Goal: Task Accomplishment & Management: Use online tool/utility

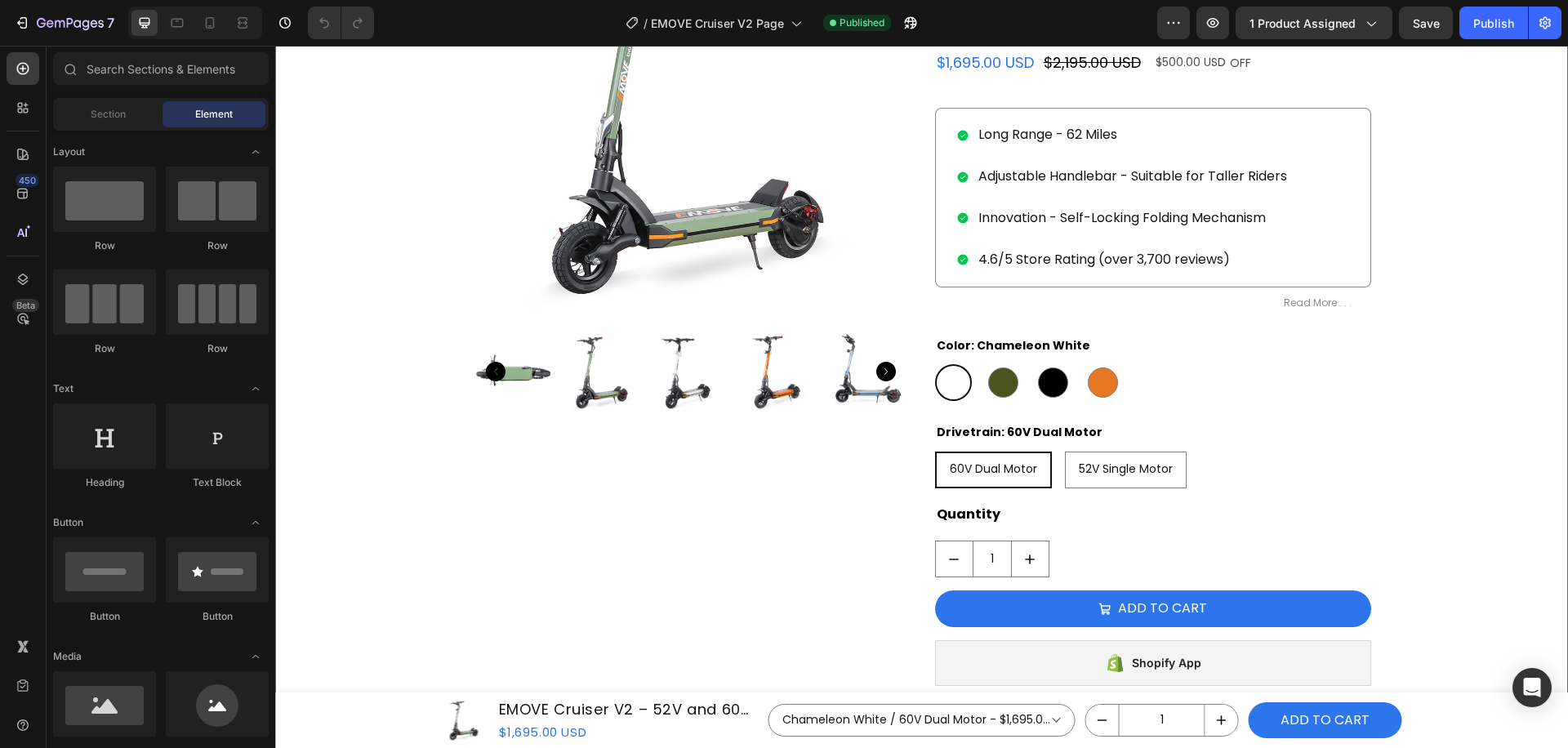
scroll to position [464, 0]
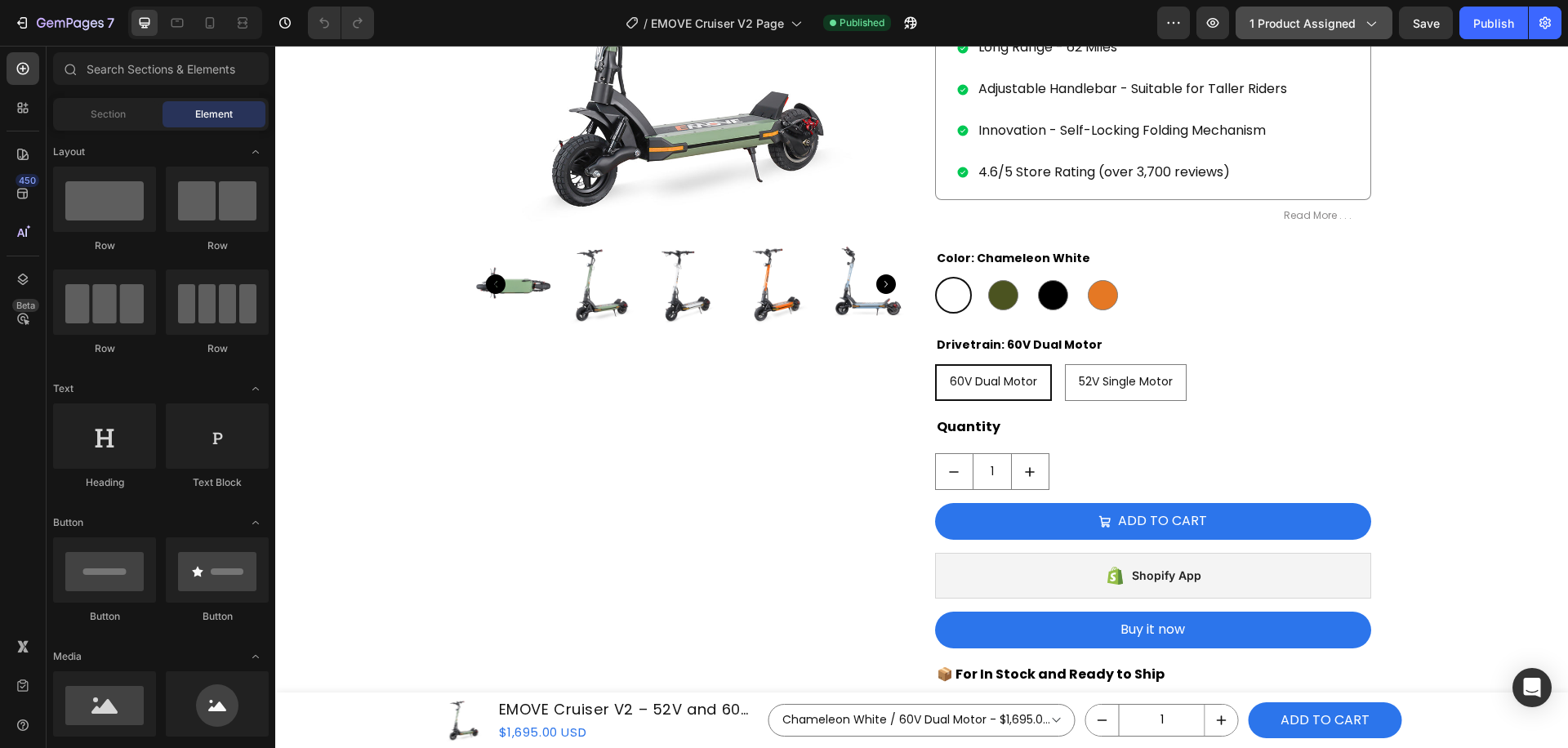
click at [1373, 26] on icon "button" at bounding box center [1371, 25] width 9 height 5
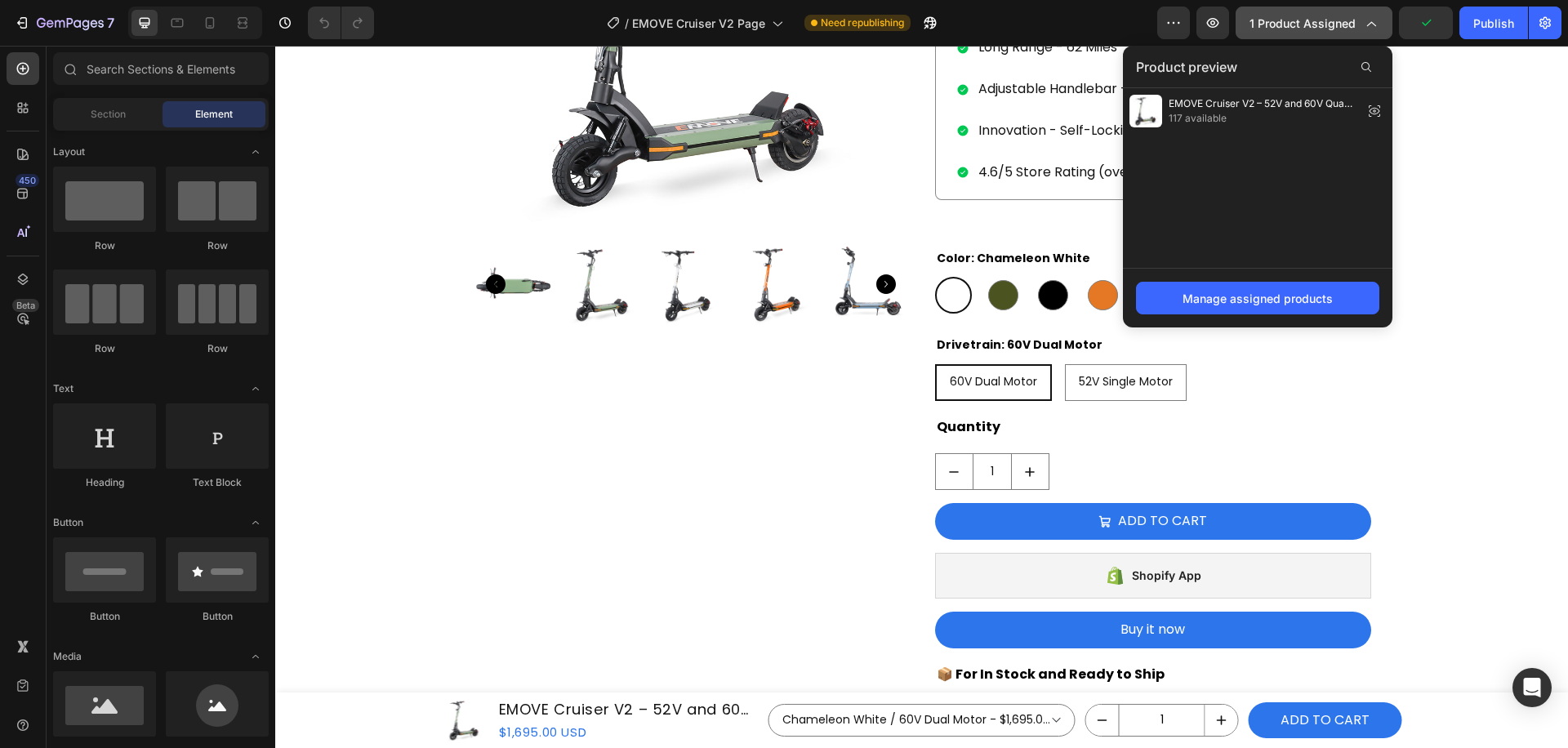
click at [1121, 22] on div "/ EMOVE Cruiser V2 Page Need republishing" at bounding box center [772, 22] width 770 height 32
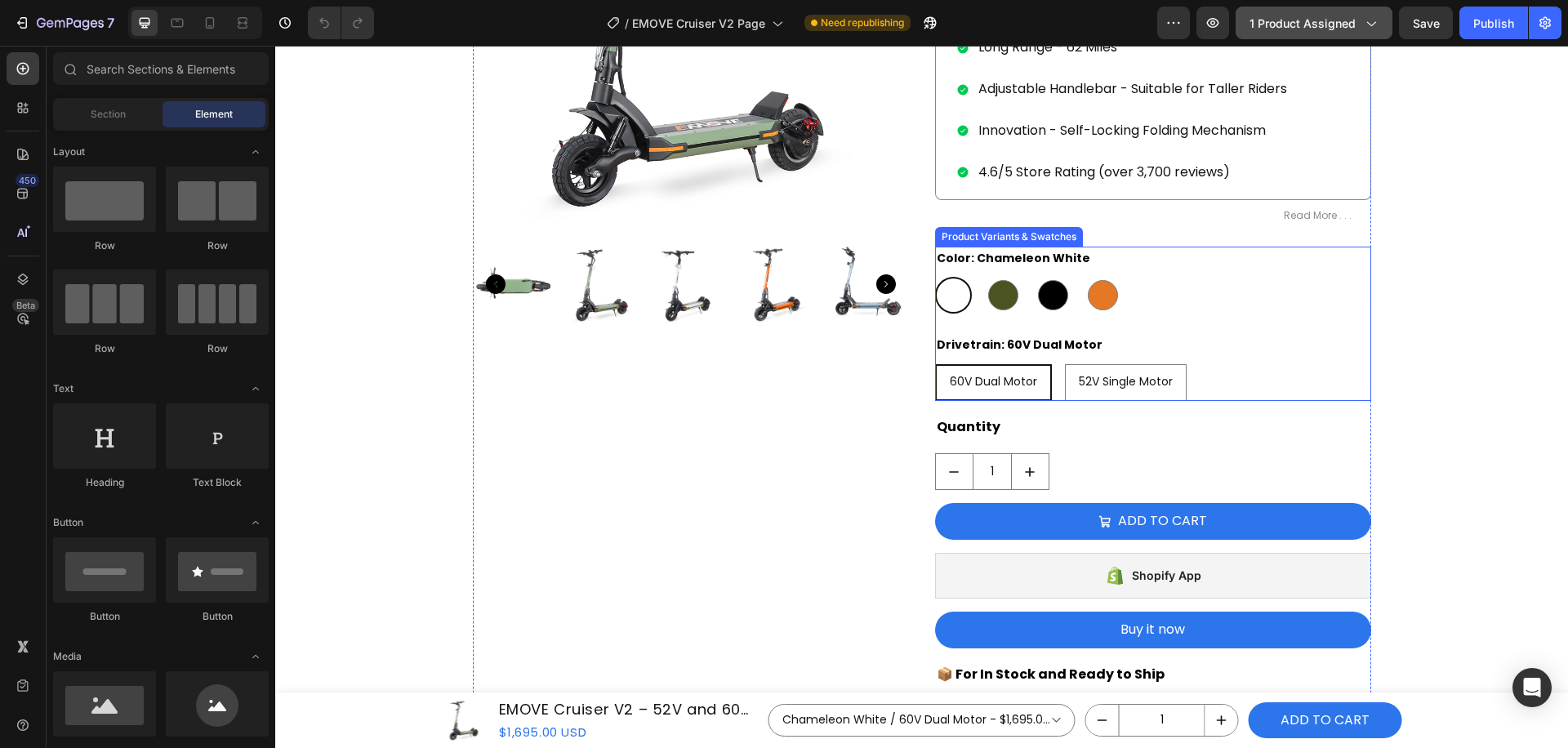
click at [1124, 302] on div "Chameleon White Chameleon White Army Green Army Green Satin Black Satin Black E…" at bounding box center [1153, 295] width 436 height 36
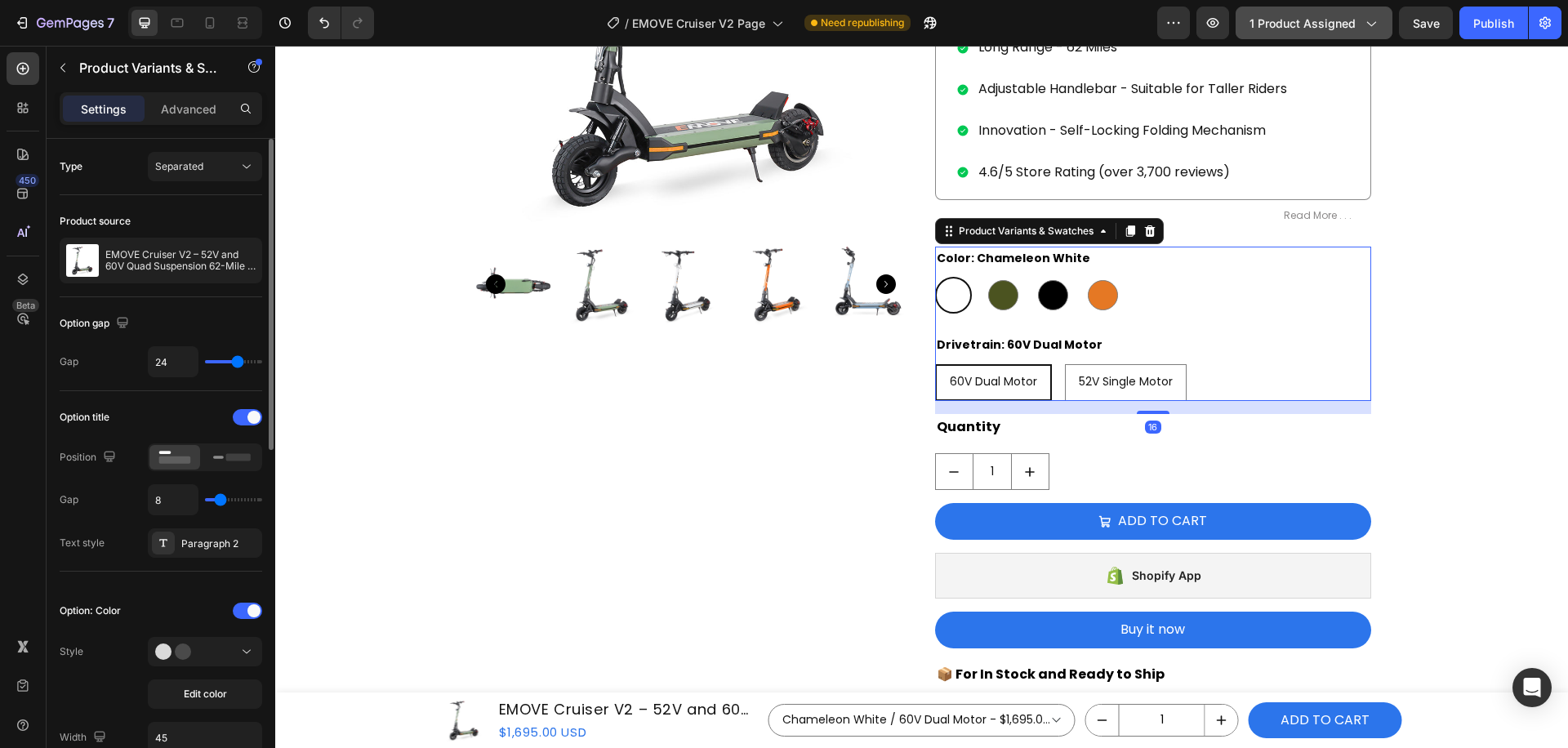
scroll to position [210, 0]
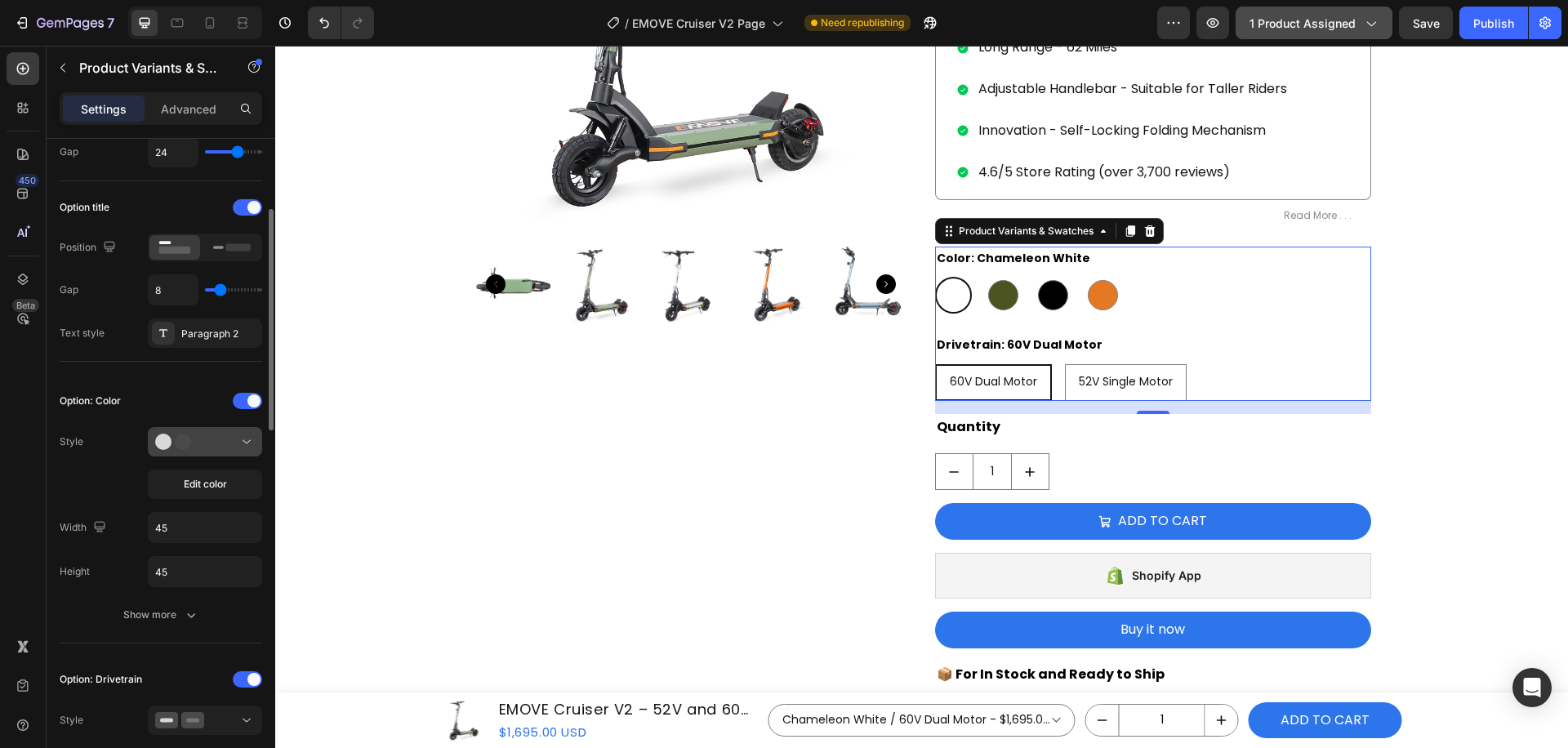
click at [221, 442] on div at bounding box center [205, 442] width 100 height 17
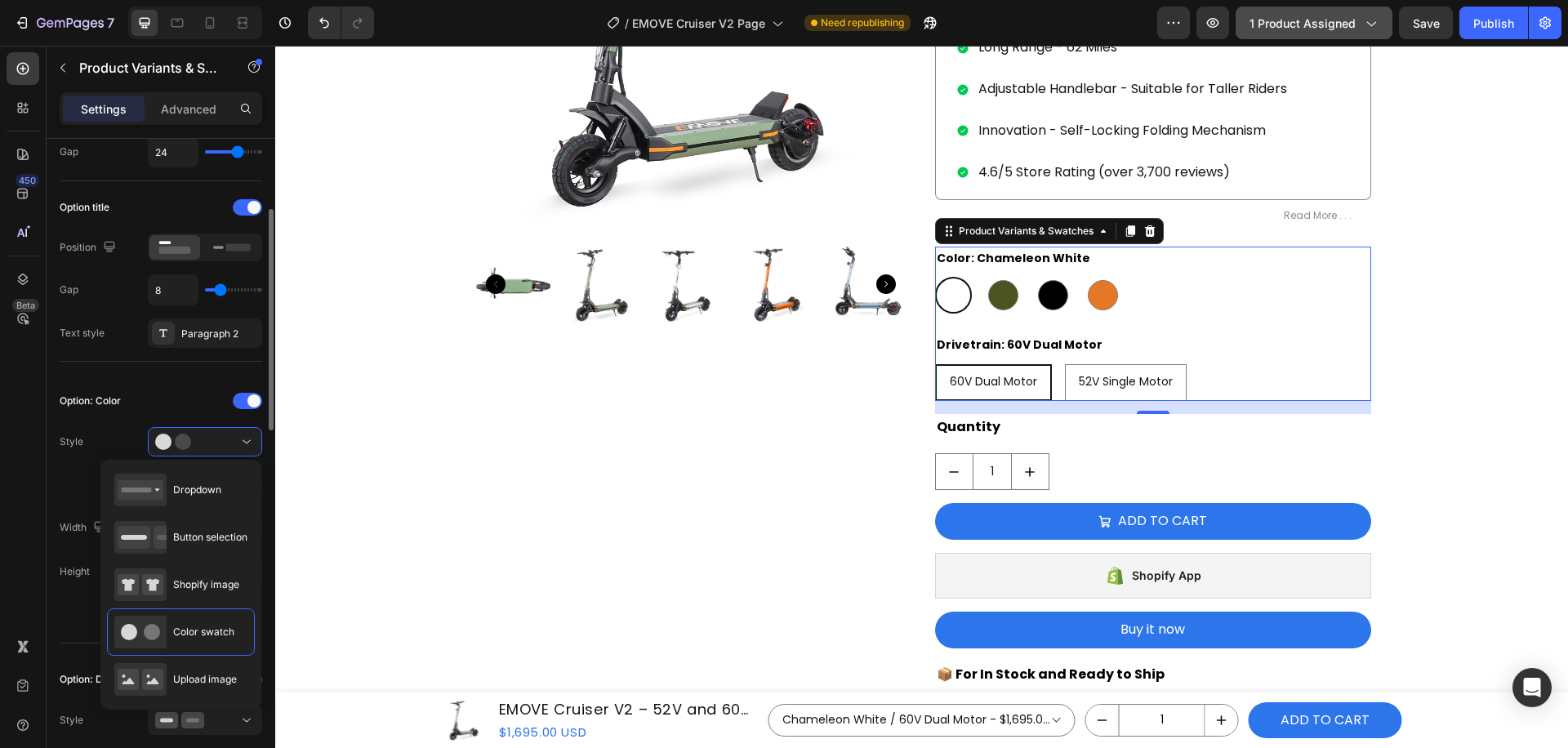
click at [138, 512] on div "Option: Color" at bounding box center [161, 527] width 202 height 31
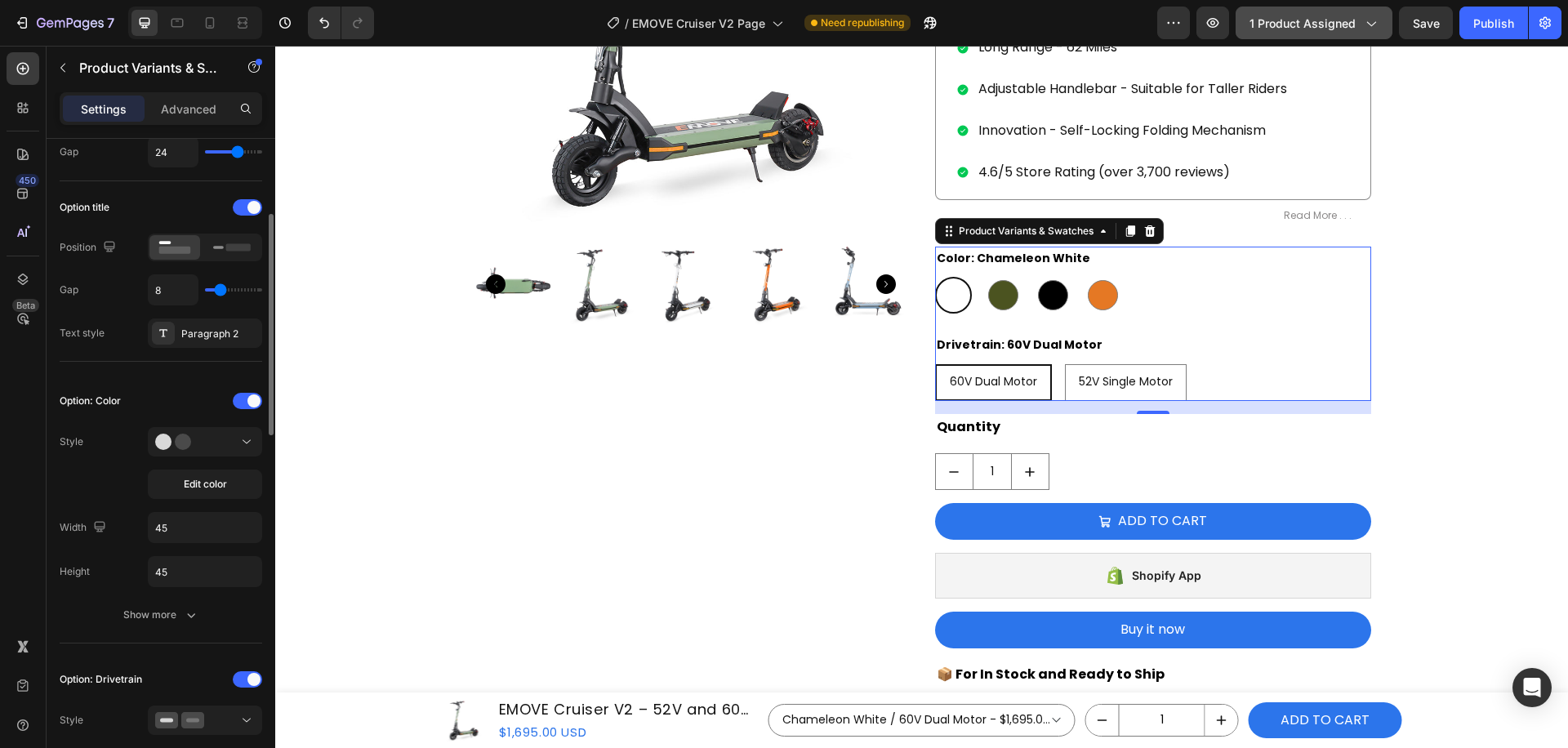
scroll to position [213, 0]
click at [218, 484] on span "Edit color" at bounding box center [206, 481] width 43 height 15
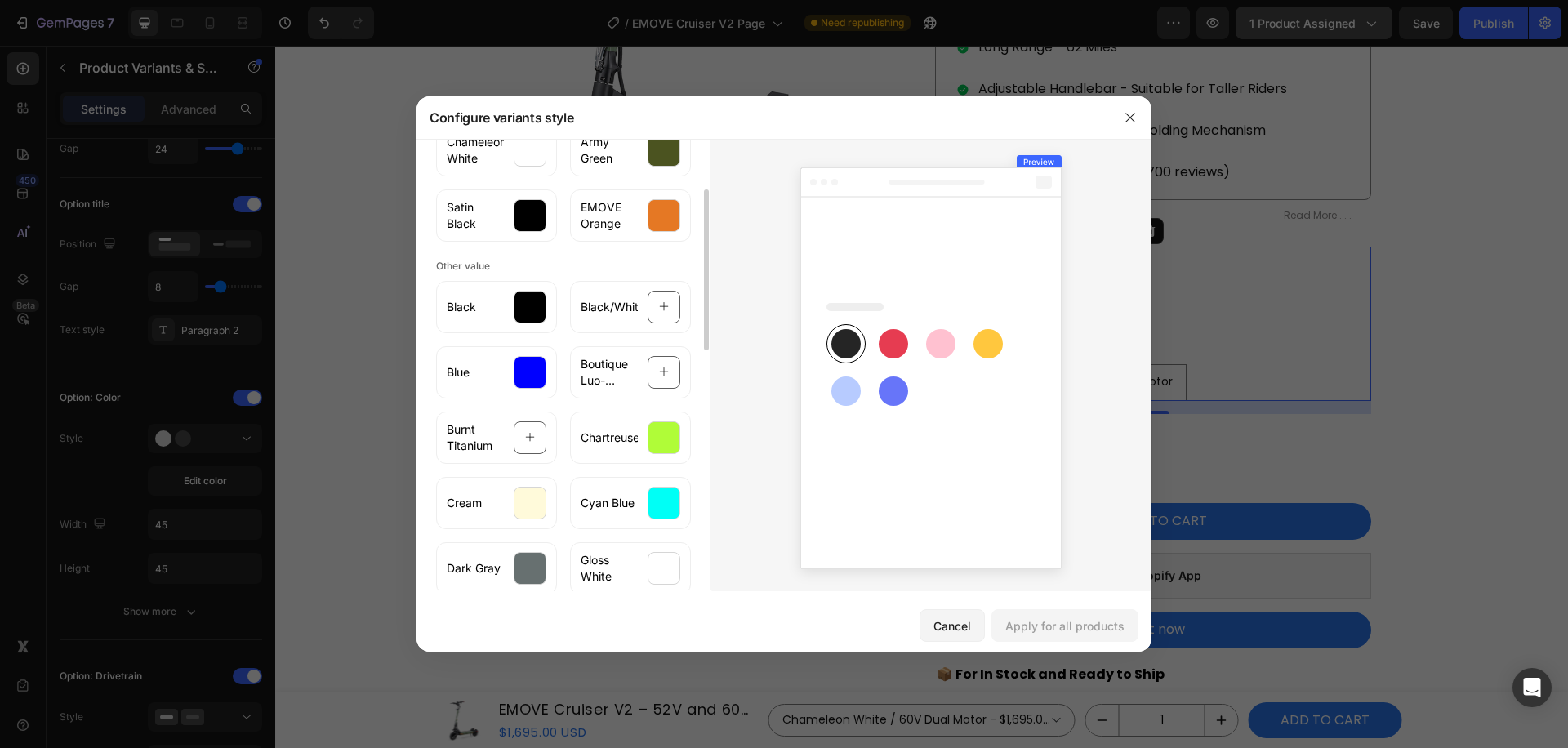
scroll to position [185, 0]
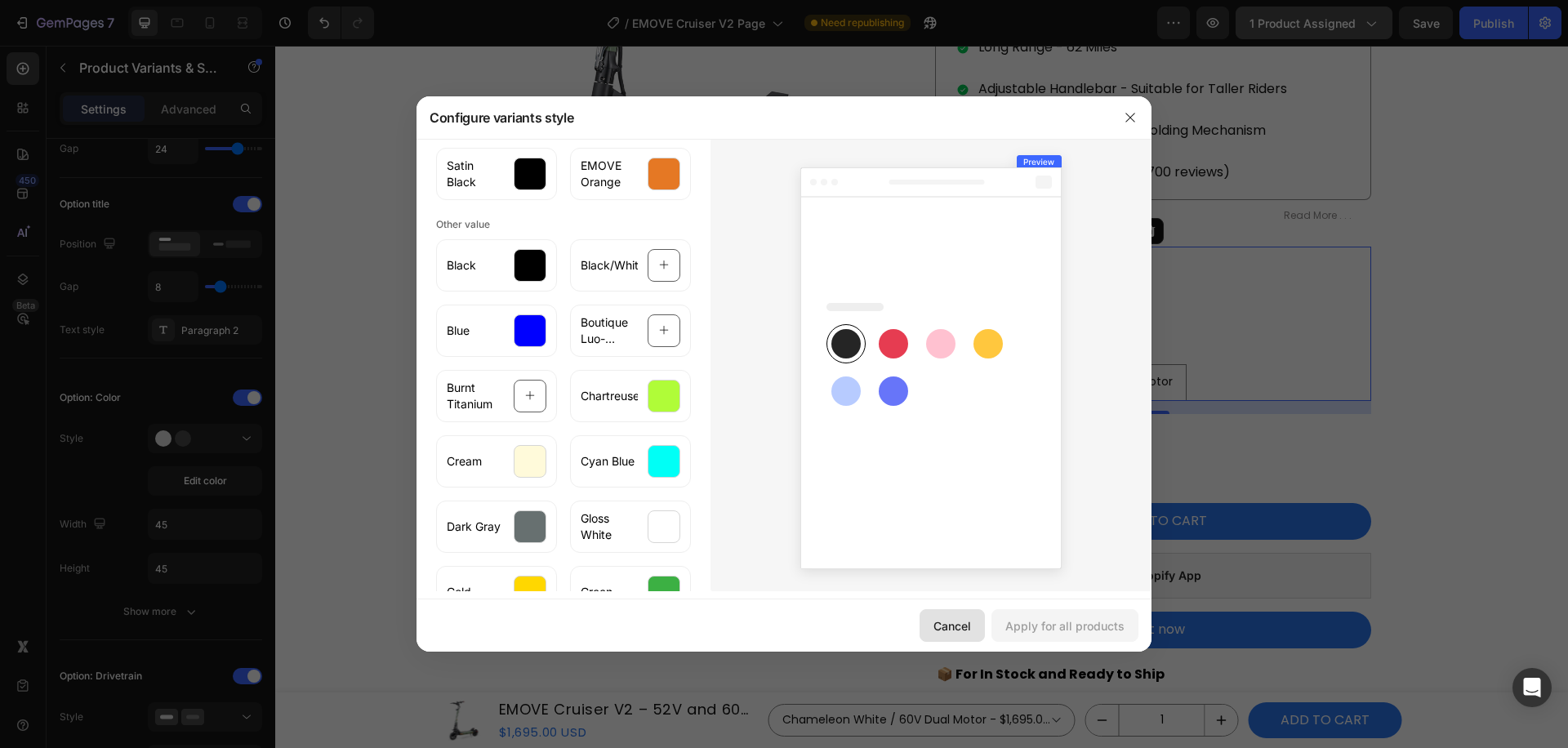
click at [950, 623] on div "Cancel" at bounding box center [952, 626] width 37 height 17
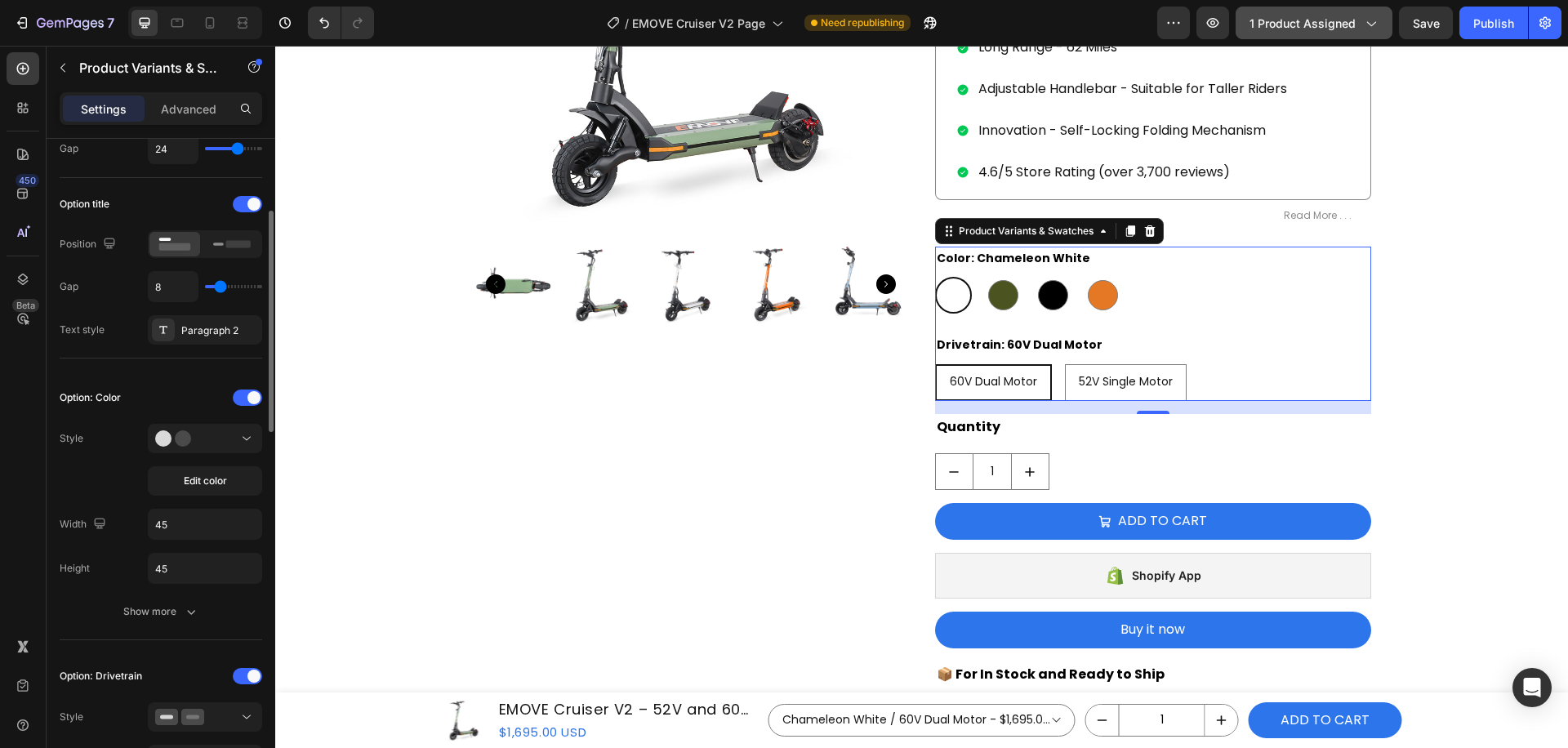
scroll to position [0, 0]
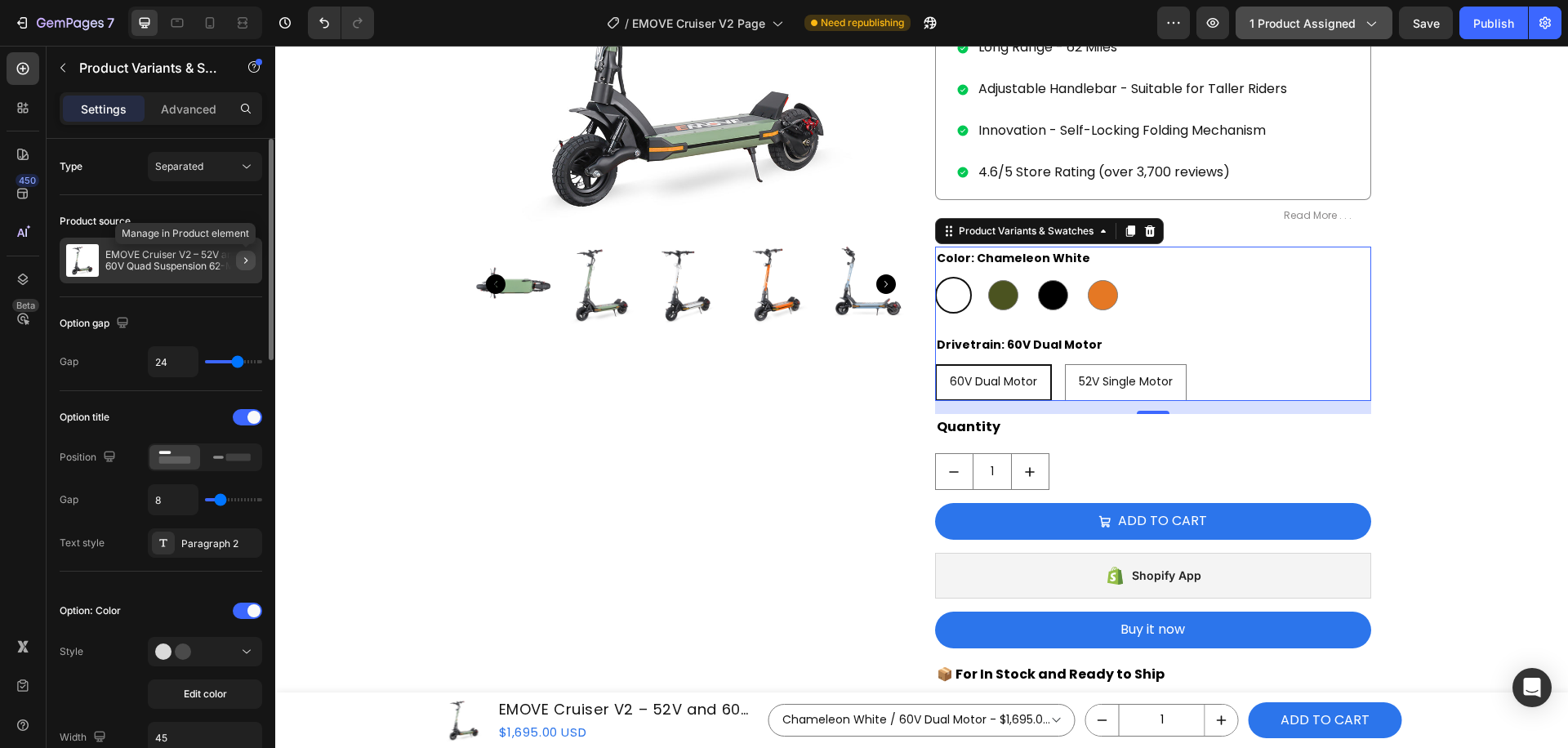
click at [240, 260] on icon "button" at bounding box center [246, 260] width 13 height 13
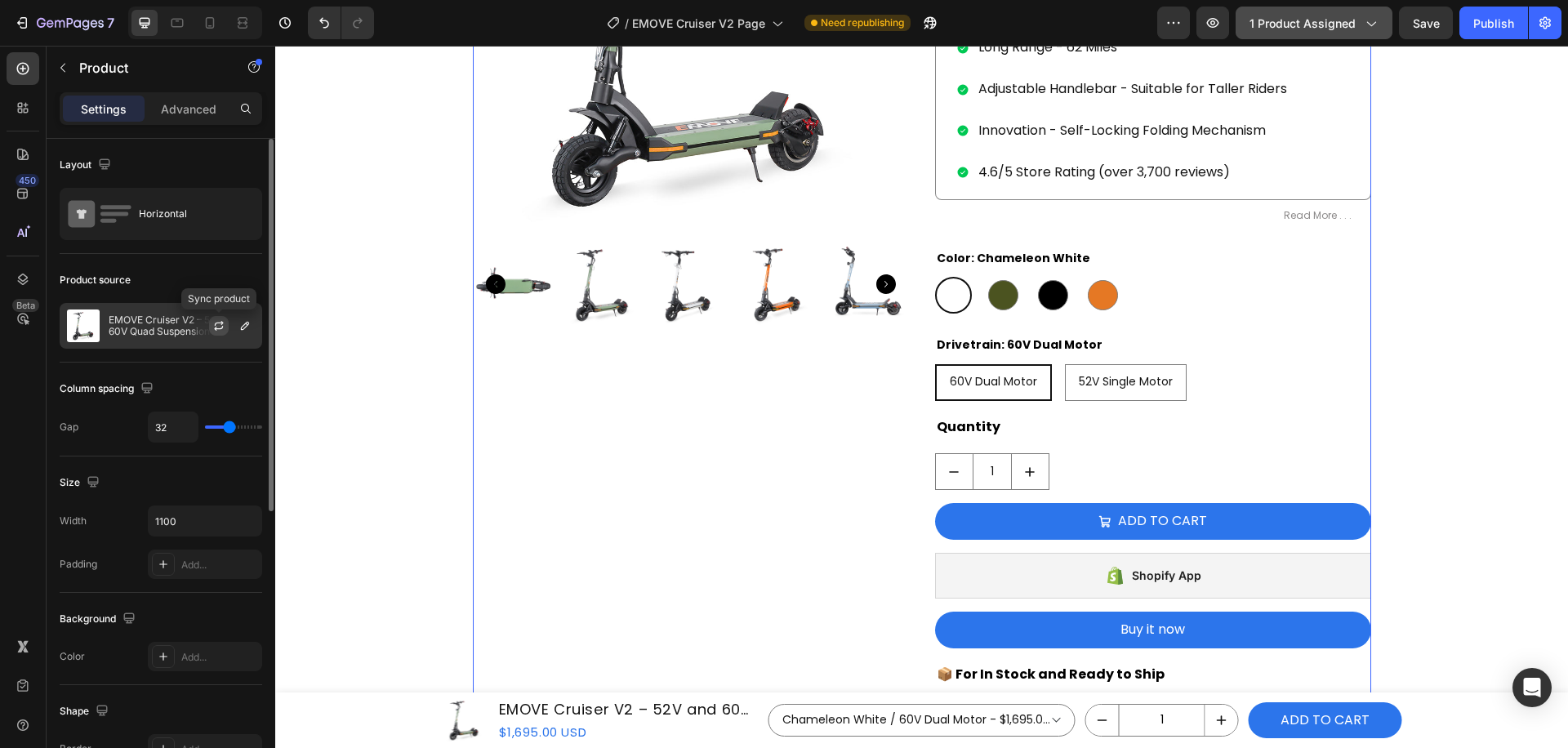
click at [218, 325] on icon "button" at bounding box center [219, 326] width 13 height 13
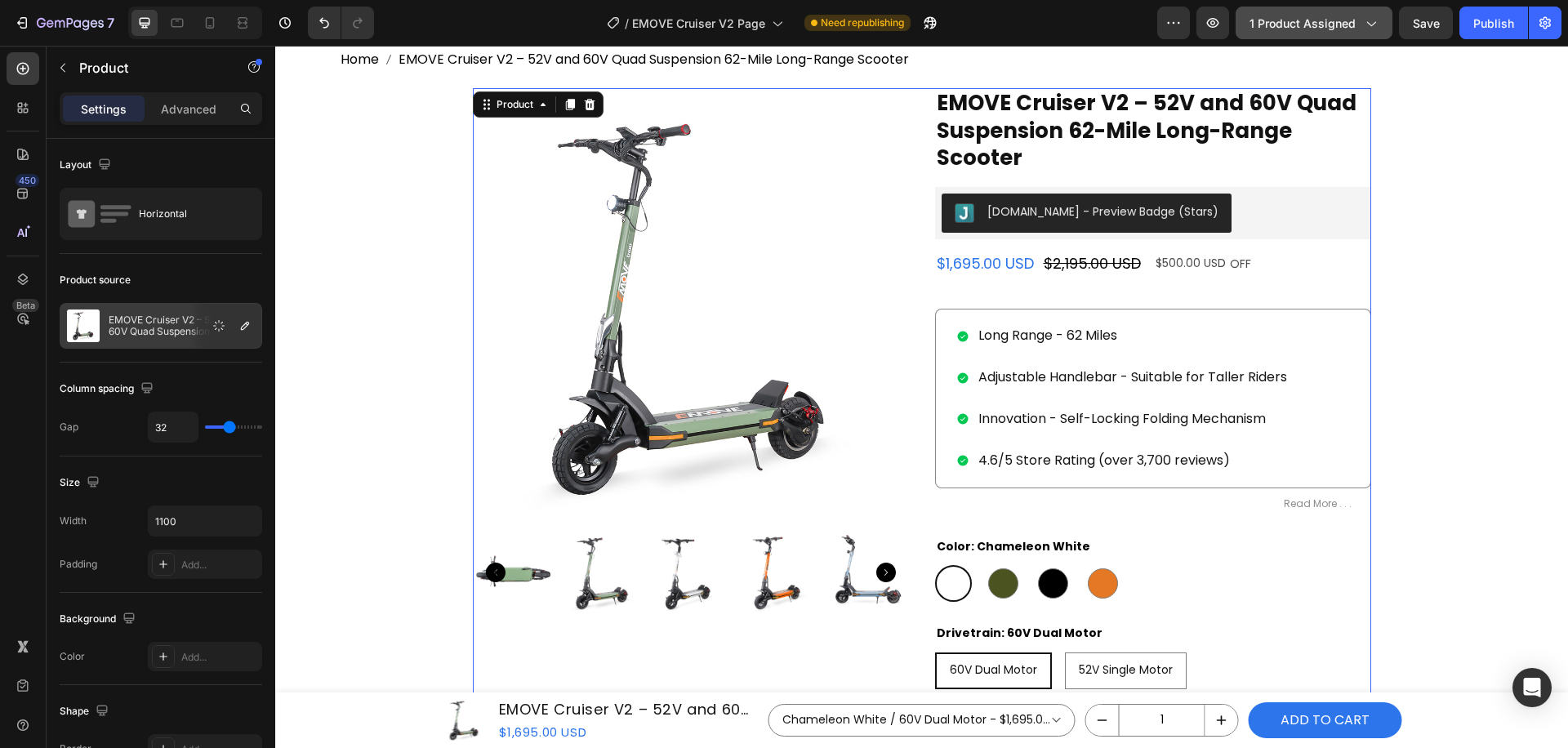
scroll to position [179, 0]
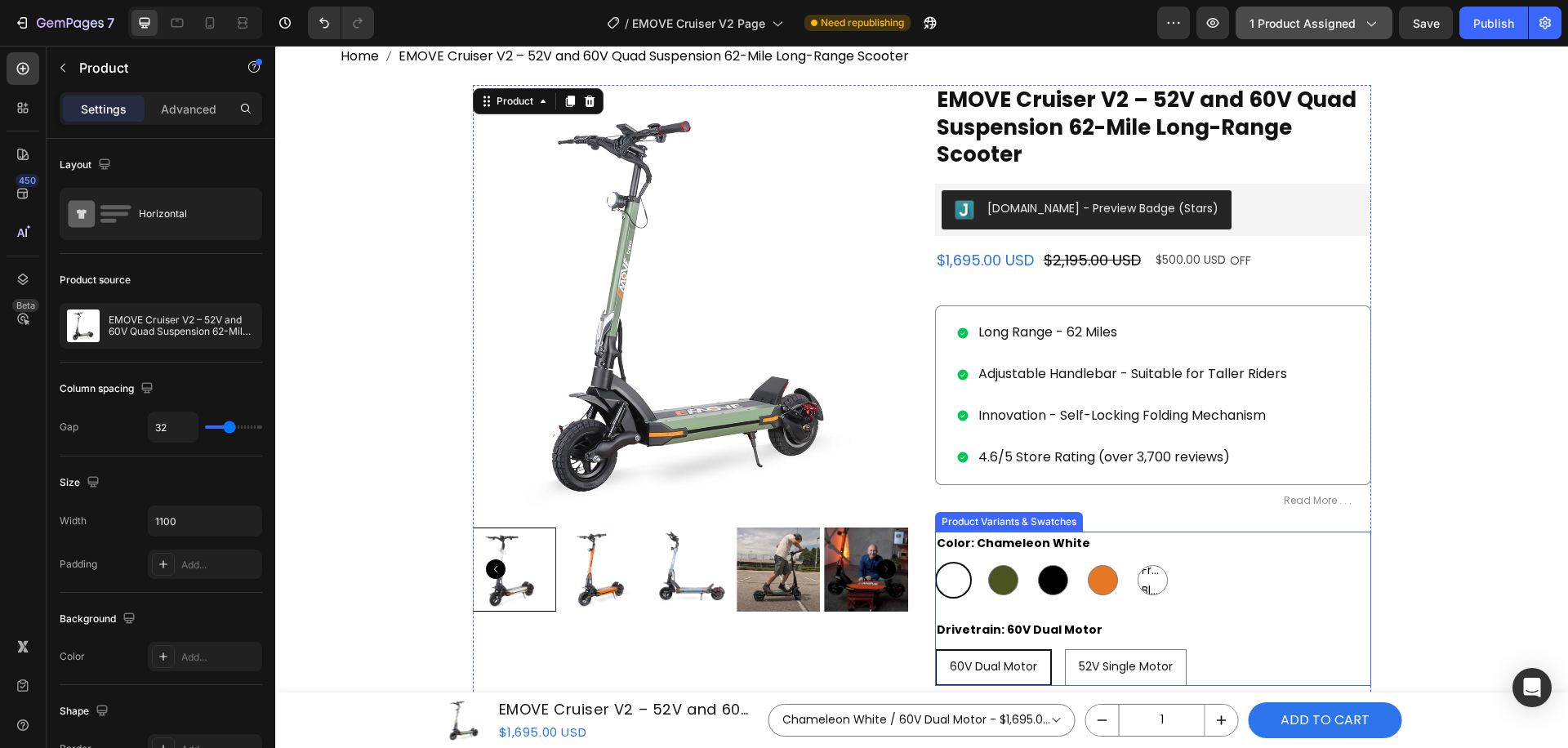
click at [1213, 576] on div "Chameleon White Chameleon White Army Green Army Green Satin Black Satin Black E…" at bounding box center [1153, 580] width 436 height 36
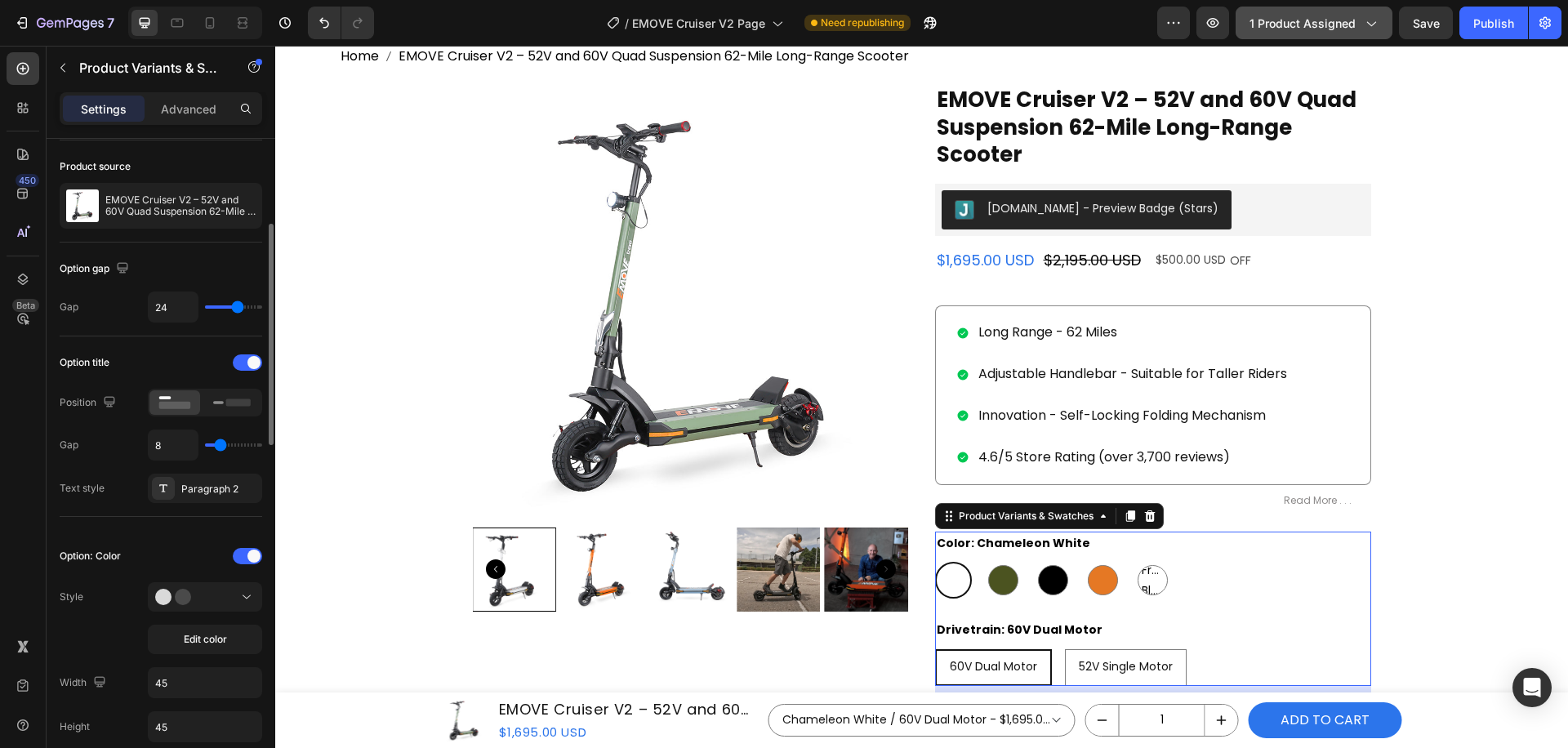
scroll to position [275, 0]
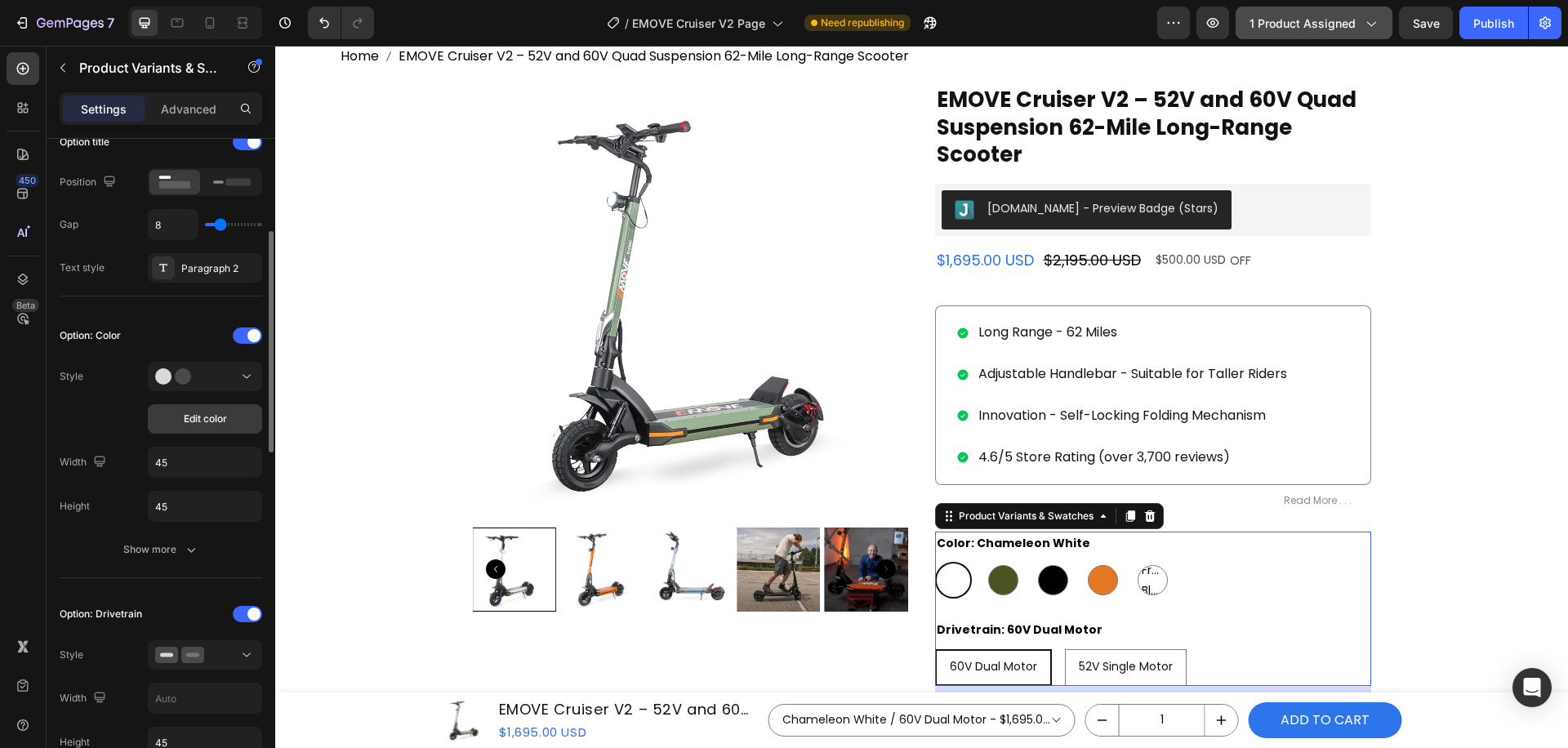
click at [229, 422] on button "Edit color" at bounding box center [205, 419] width 114 height 29
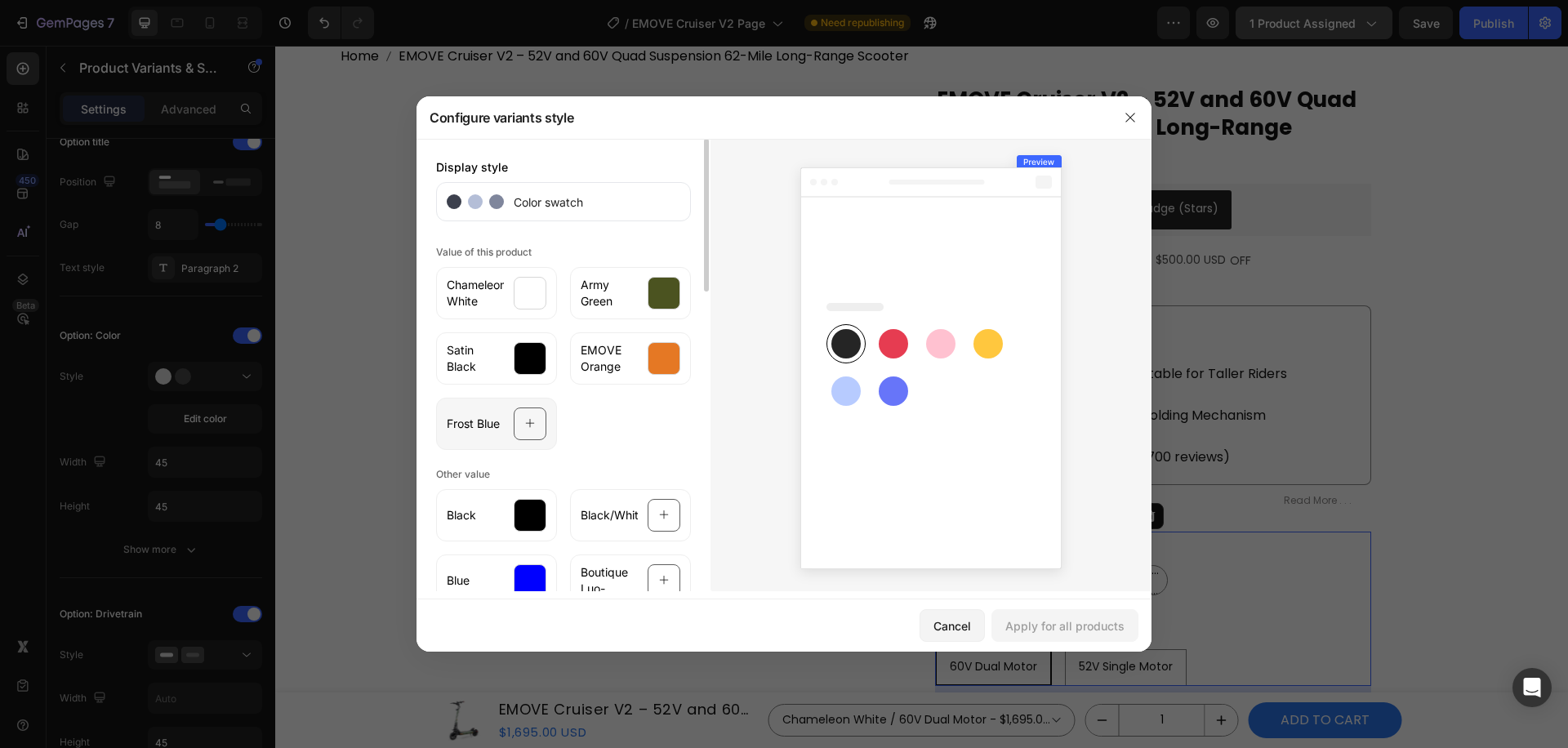
click at [526, 422] on icon at bounding box center [530, 424] width 11 height 31
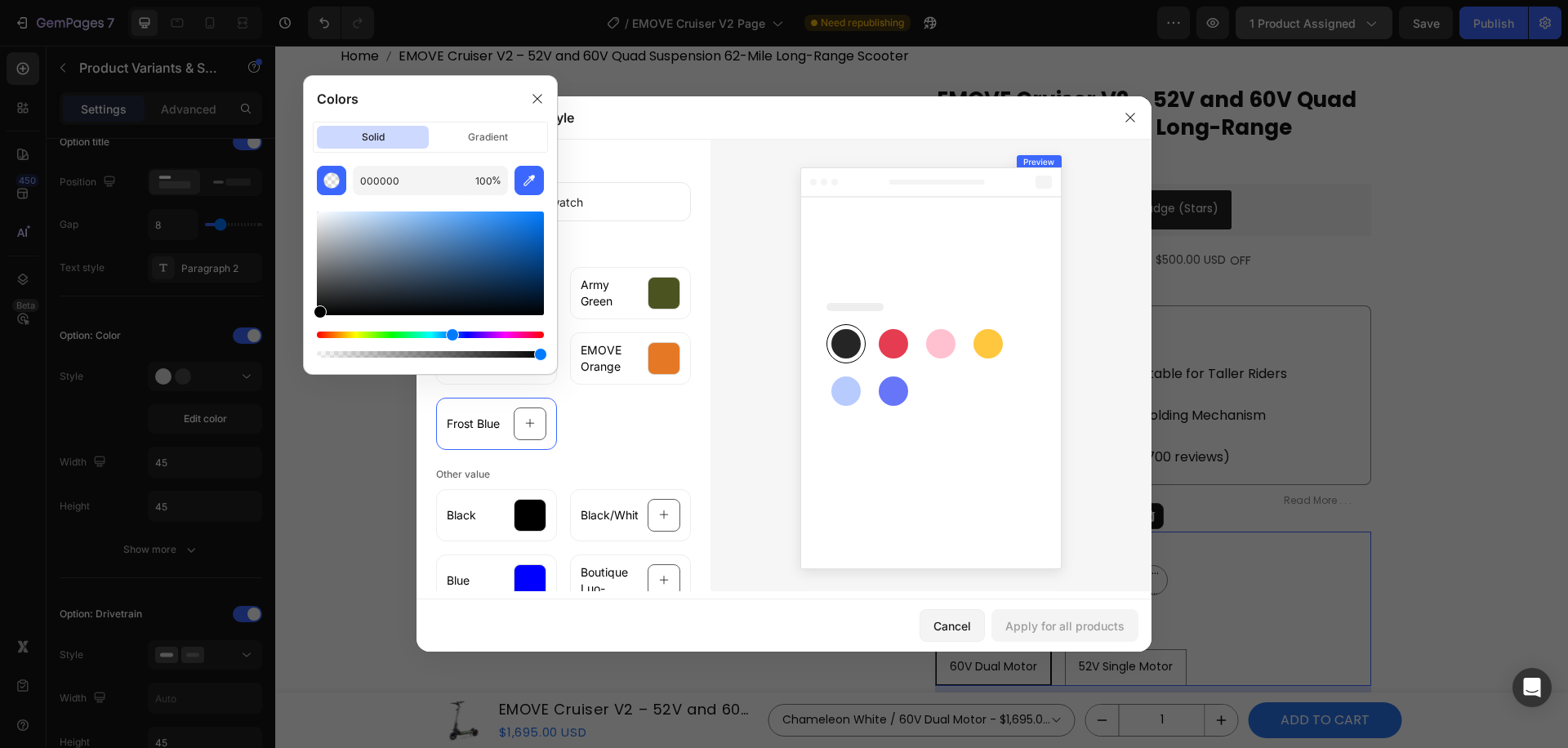
click at [451, 334] on div "Hue" at bounding box center [430, 335] width 227 height 7
click at [449, 333] on div "Hue" at bounding box center [430, 335] width 227 height 7
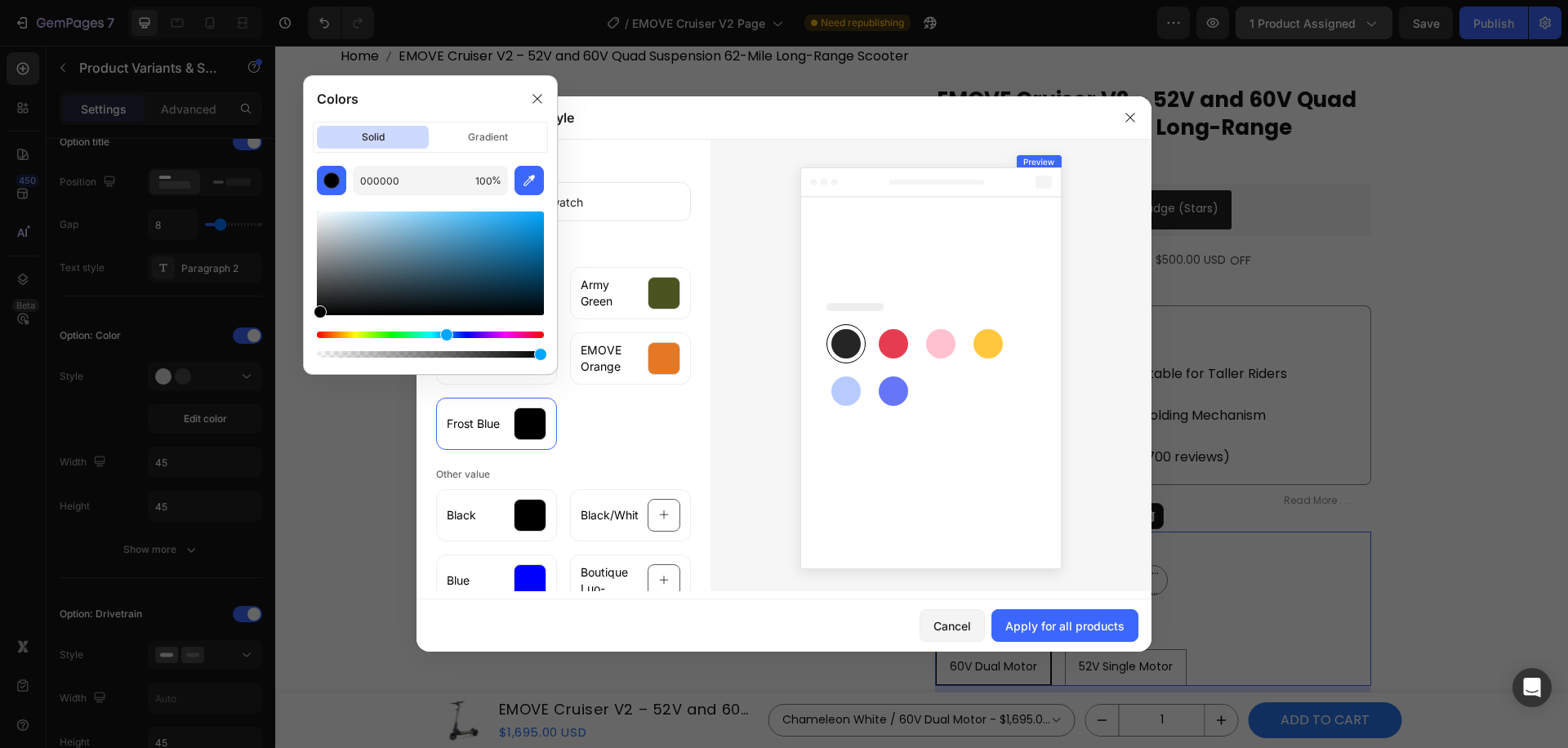
click at [444, 335] on div "Hue" at bounding box center [430, 335] width 227 height 7
drag, startPoint x: 444, startPoint y: 263, endPoint x: 466, endPoint y: 225, distance: 43.9
click at [466, 225] on div at bounding box center [430, 263] width 227 height 104
type input "4DABDD"
click at [837, 393] on rect at bounding box center [846, 391] width 29 height 29
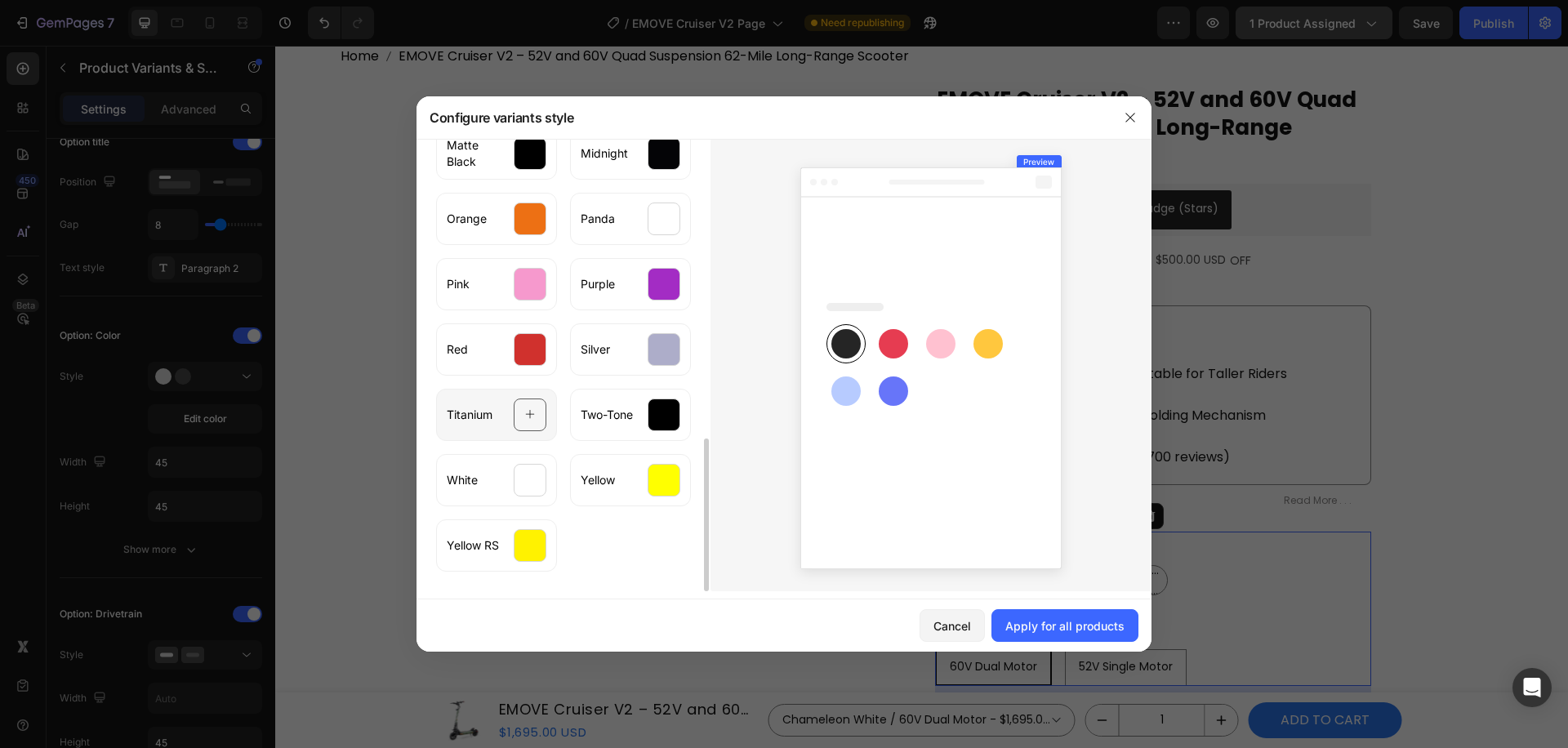
scroll to position [0, 0]
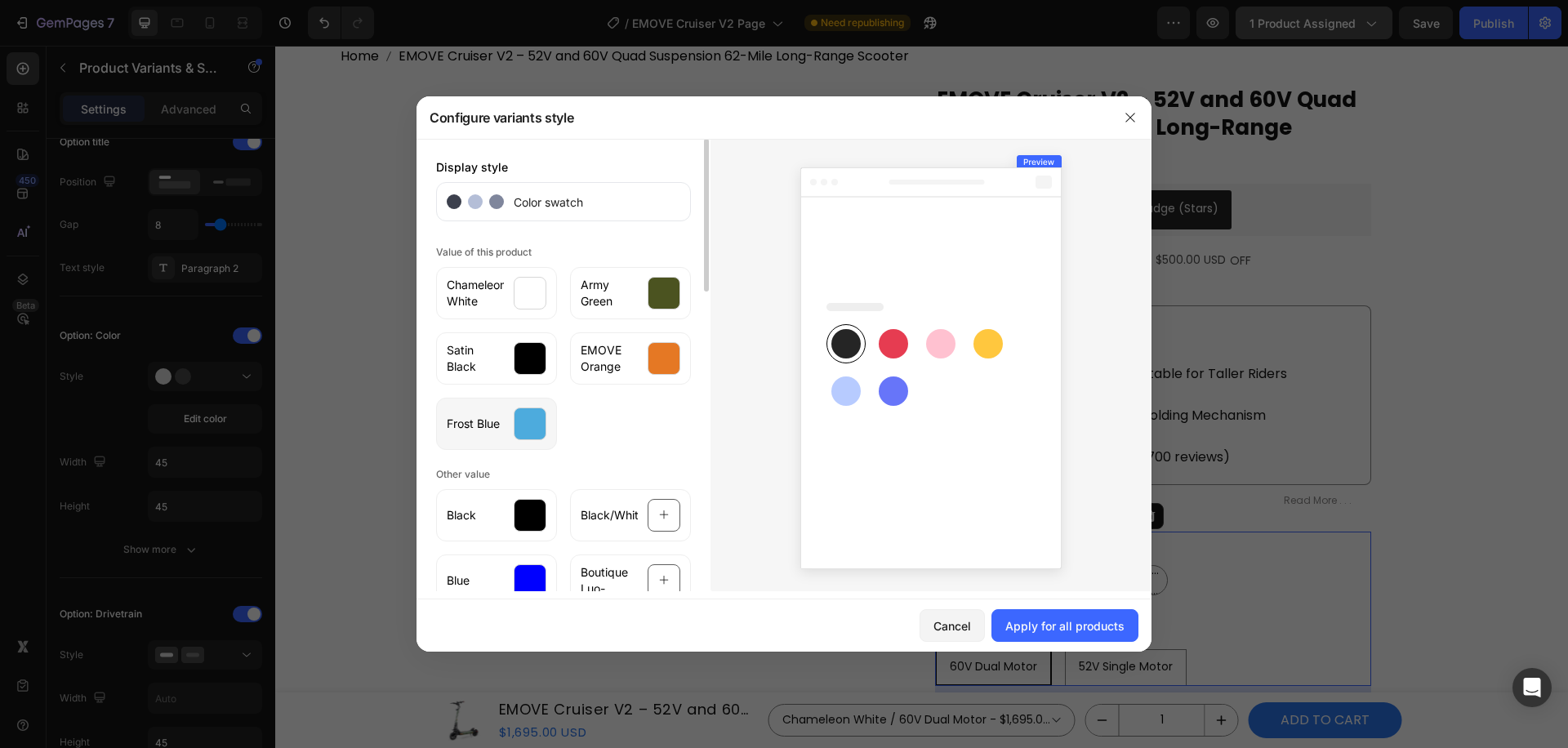
click at [534, 430] on div at bounding box center [530, 424] width 32 height 32
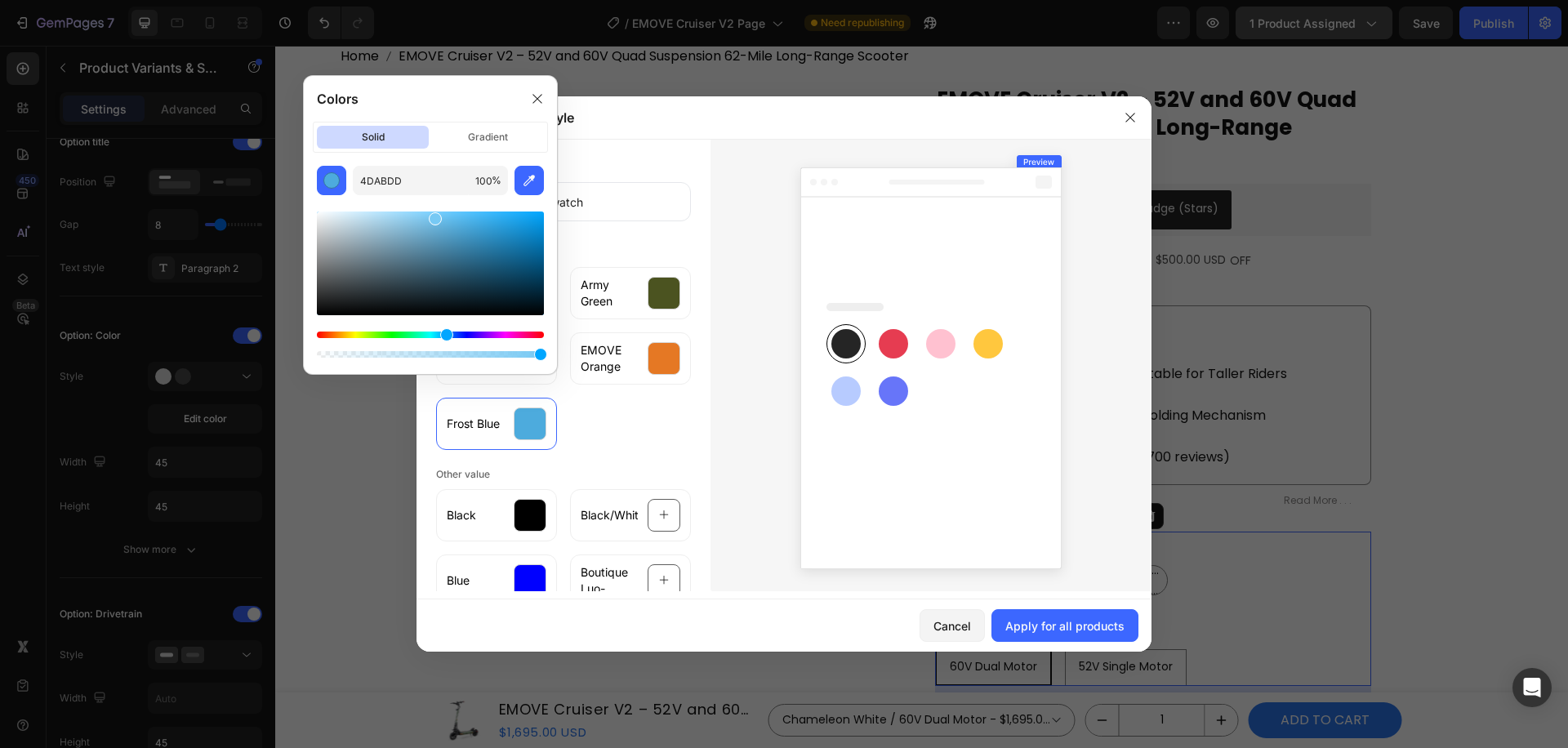
drag, startPoint x: 464, startPoint y: 225, endPoint x: 434, endPoint y: 216, distance: 31.3
click at [434, 216] on div at bounding box center [435, 219] width 13 height 13
drag, startPoint x: 433, startPoint y: 221, endPoint x: 415, endPoint y: 227, distance: 19.0
click at [415, 227] on div at bounding box center [417, 231] width 13 height 13
click at [415, 239] on div at bounding box center [417, 242] width 13 height 13
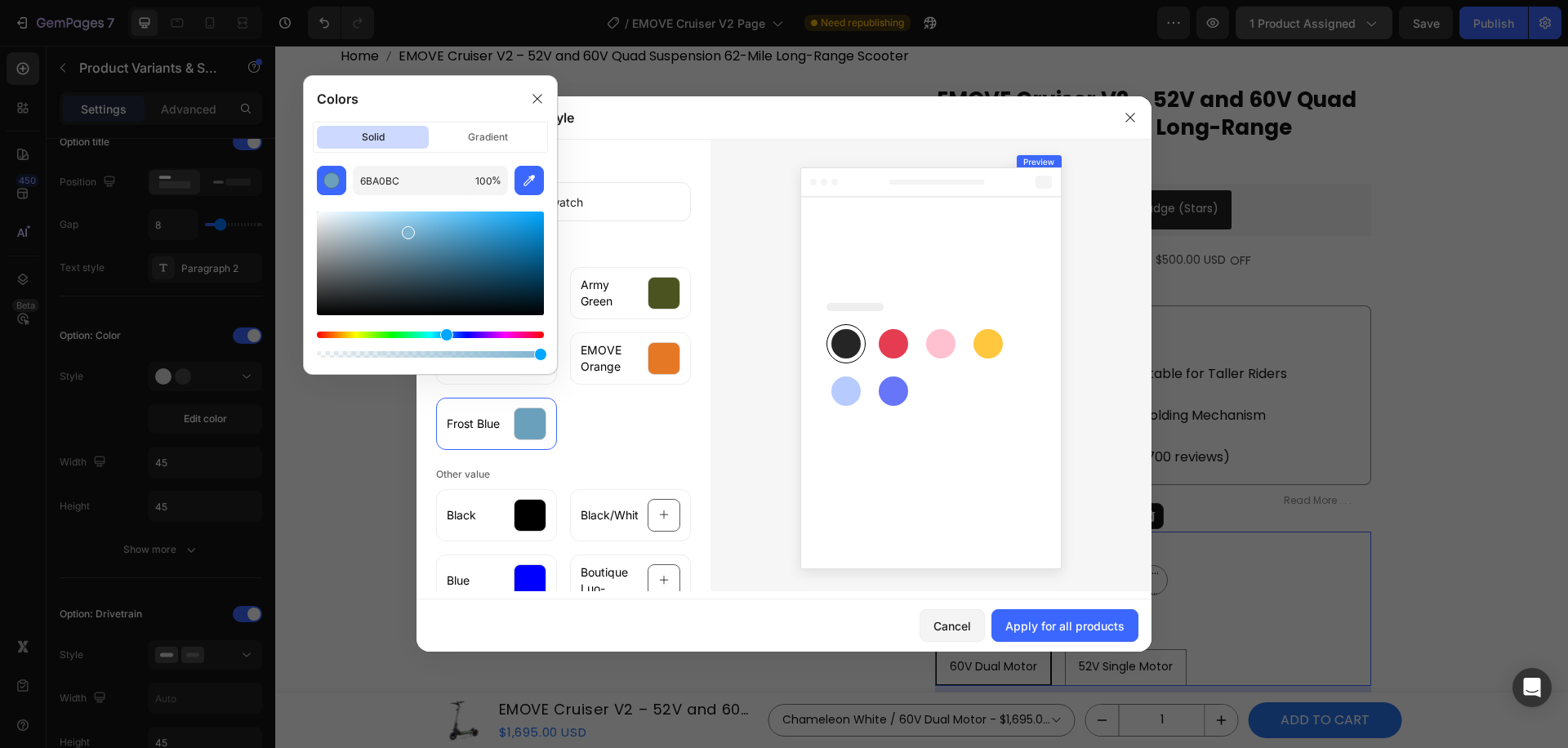
drag, startPoint x: 415, startPoint y: 239, endPoint x: 406, endPoint y: 229, distance: 13.5
click at [406, 229] on div at bounding box center [409, 233] width 13 height 13
drag, startPoint x: 409, startPoint y: 230, endPoint x: 419, endPoint y: 227, distance: 10.4
click at [419, 227] on div at bounding box center [420, 231] width 13 height 13
drag, startPoint x: 419, startPoint y: 227, endPoint x: 434, endPoint y: 226, distance: 15.0
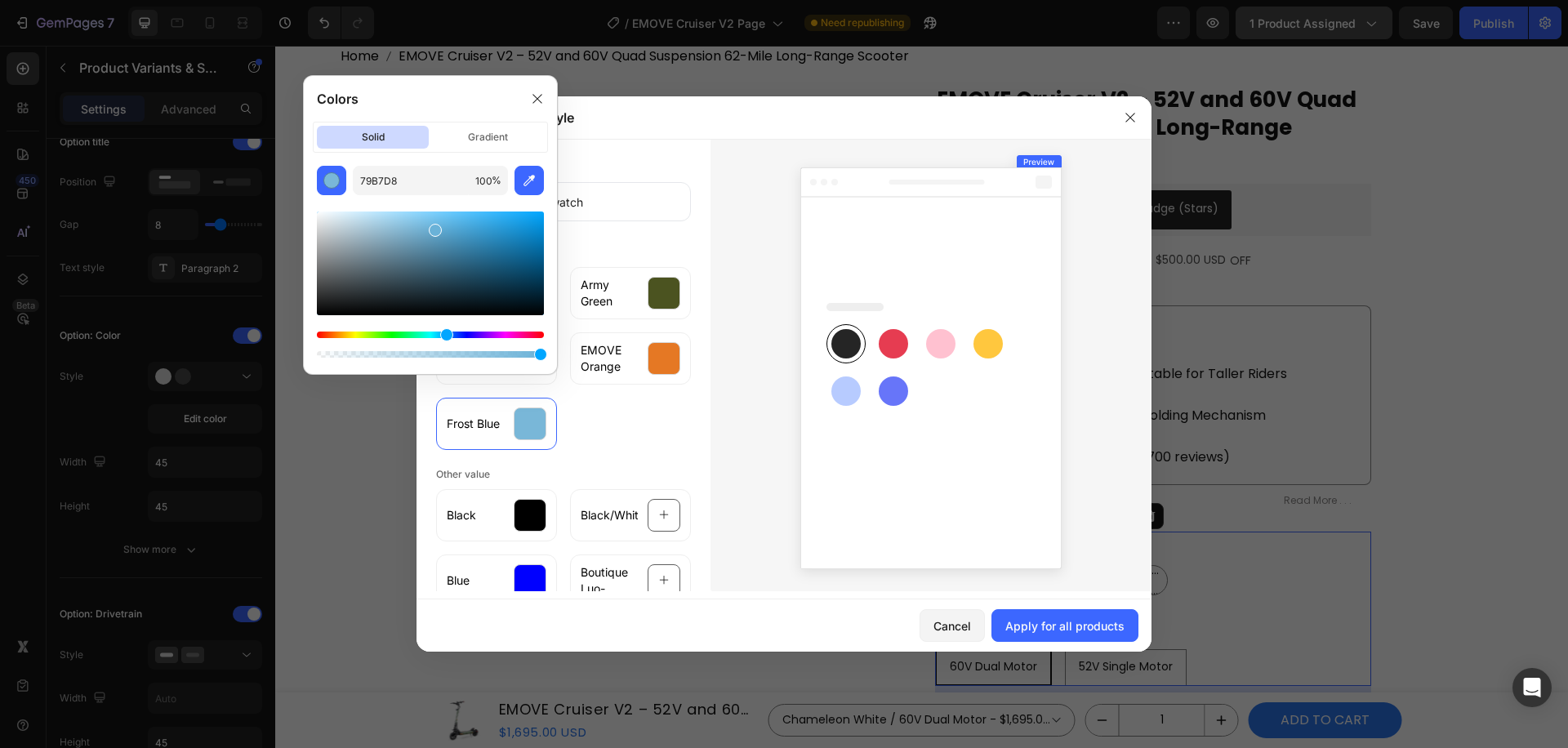
click at [434, 226] on div at bounding box center [435, 231] width 13 height 13
type input "81C5EA"
drag, startPoint x: 434, startPoint y: 226, endPoint x: 420, endPoint y: 220, distance: 15.2
click at [420, 220] on div at bounding box center [421, 223] width 13 height 13
click at [540, 91] on div at bounding box center [537, 99] width 27 height 27
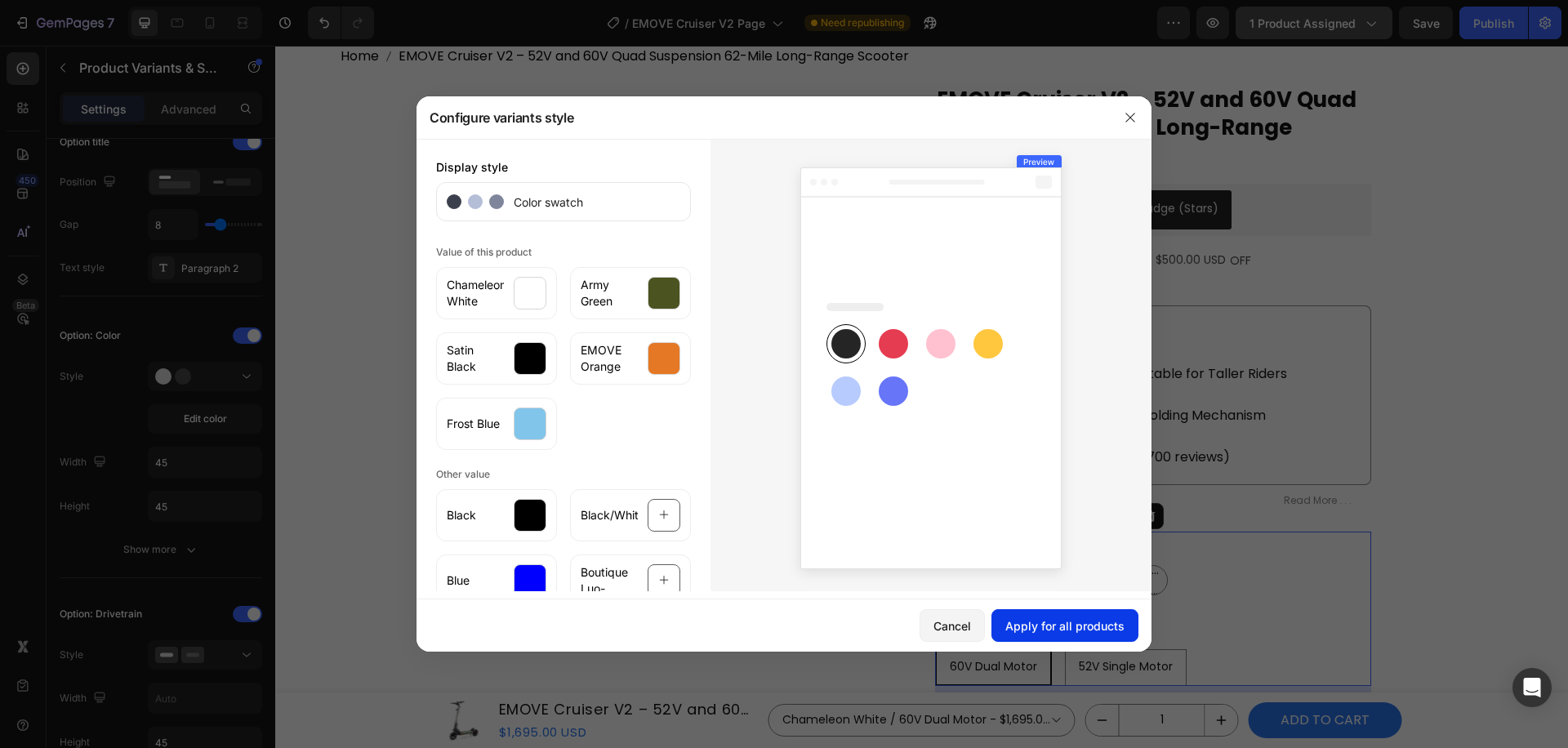
click at [1100, 629] on div "Apply for all products" at bounding box center [1066, 626] width 119 height 17
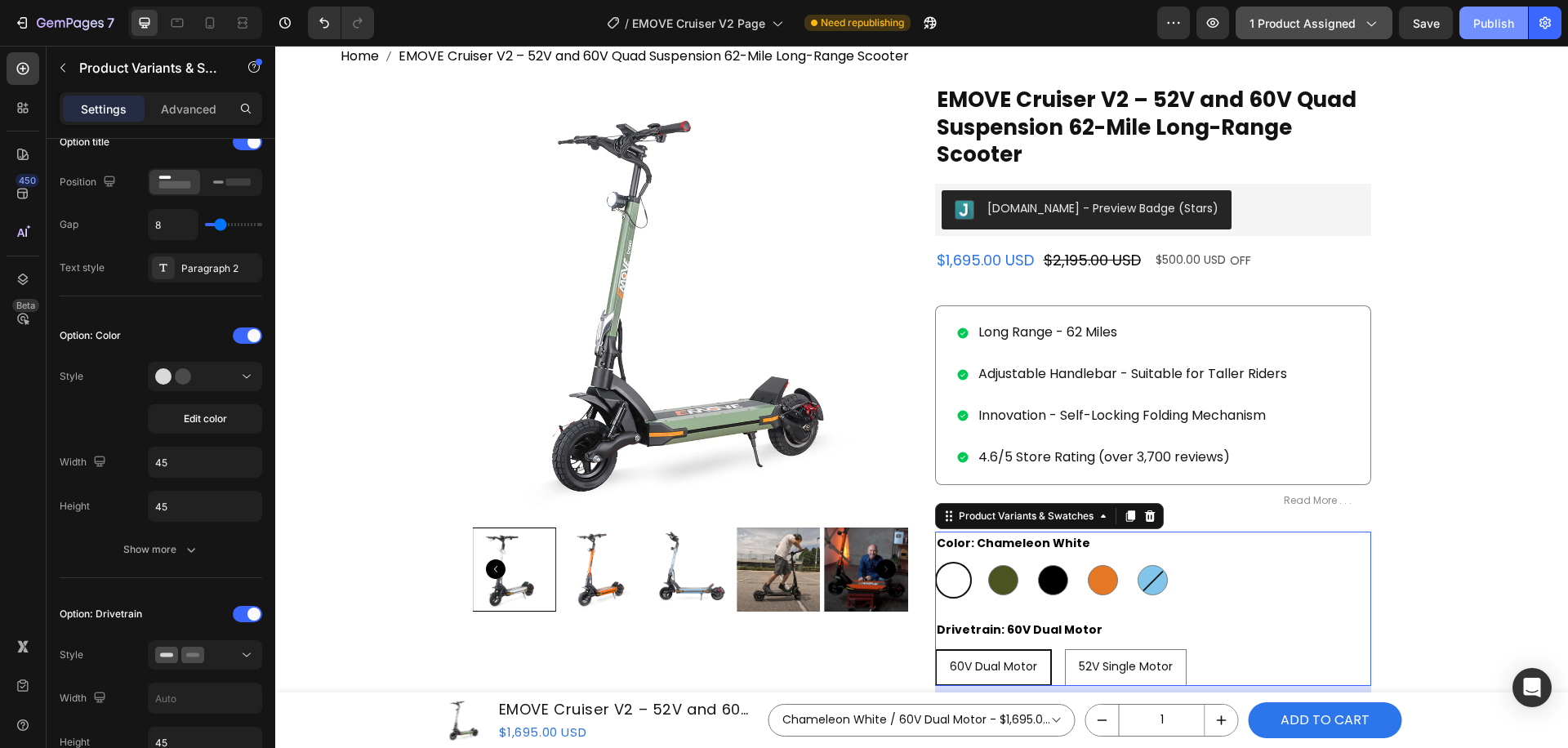
click at [1483, 27] on div "Publish" at bounding box center [1493, 23] width 41 height 17
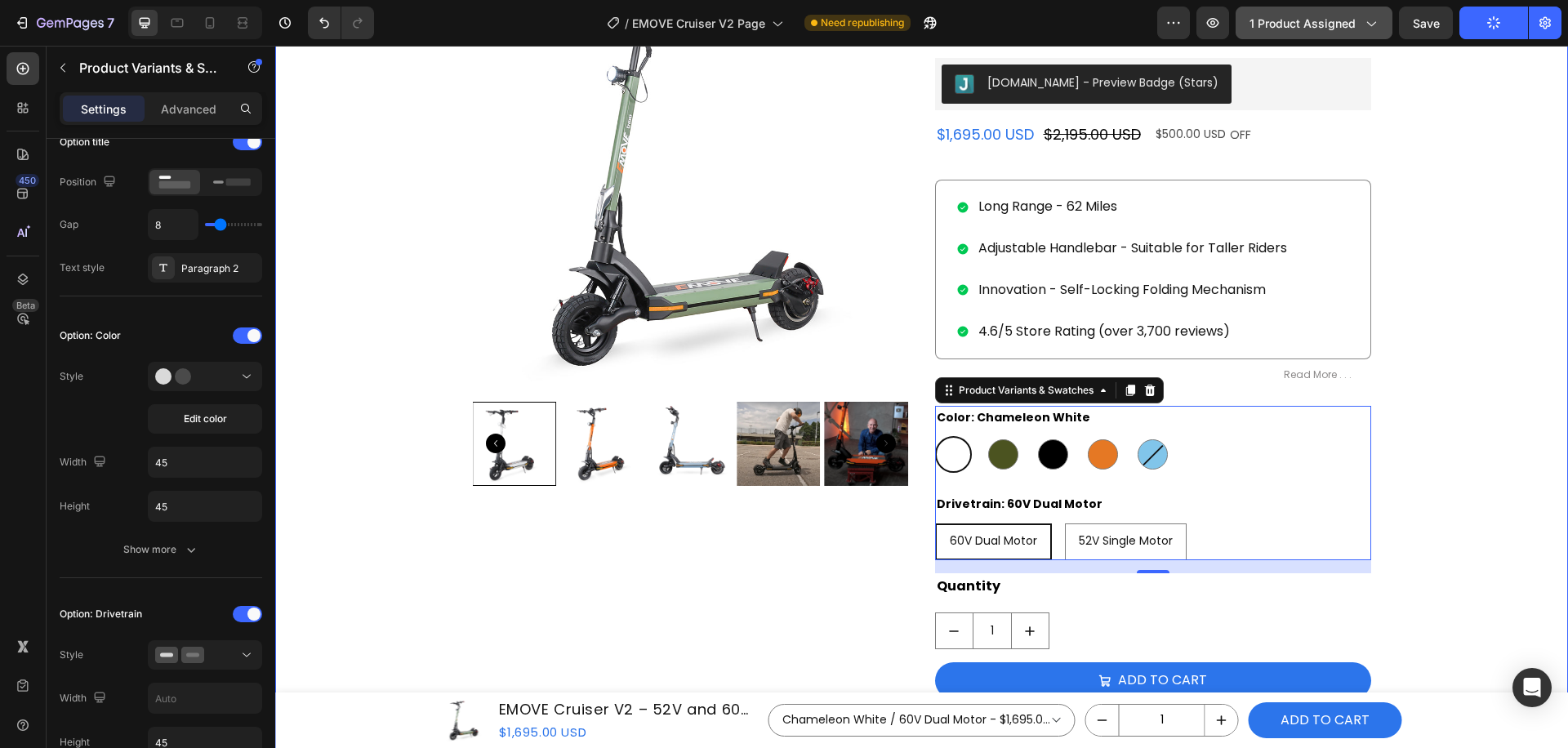
scroll to position [323, 0]
